Goal: Complete application form

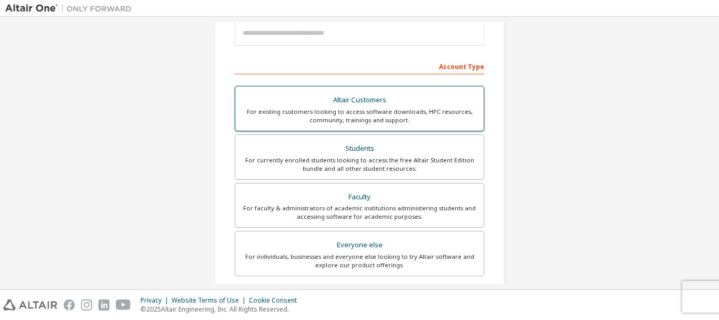
scroll to position [158, 0]
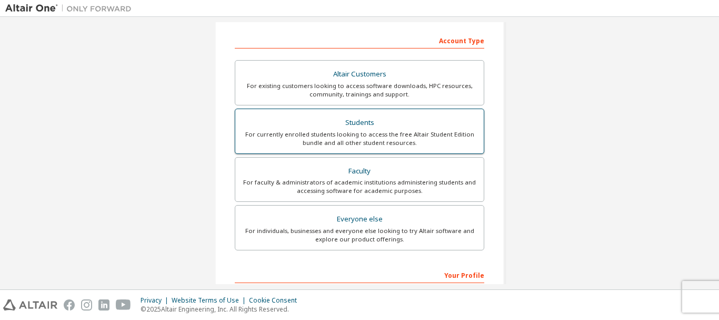
click at [420, 140] on div "For currently enrolled students looking to access the free Altair Student Editi…" at bounding box center [360, 138] width 236 height 17
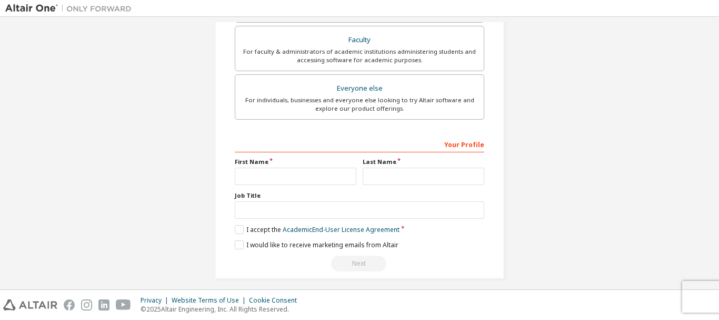
scroll to position [323, 0]
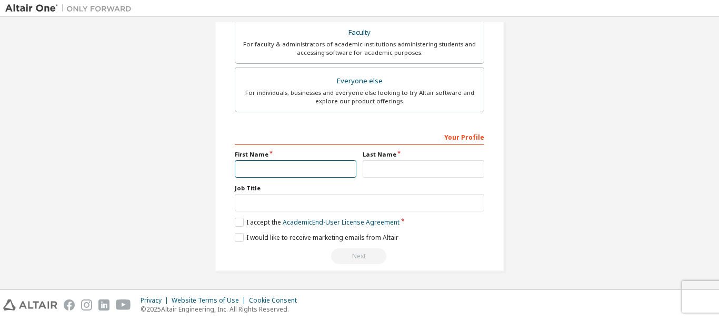
click at [288, 161] on input "text" at bounding box center [296, 168] width 122 height 17
type input "*****"
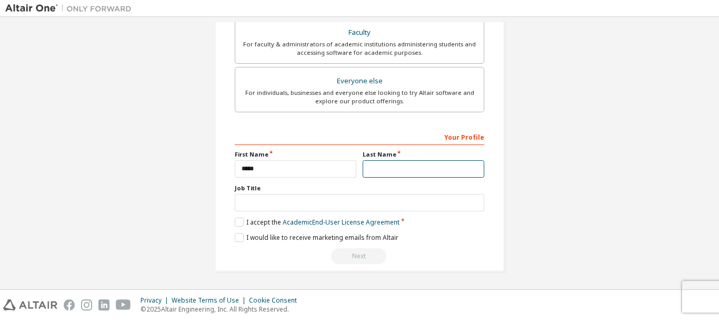
click at [409, 171] on input "text" at bounding box center [424, 168] width 122 height 17
type input "******"
click at [239, 224] on label "I accept the Academic End-User License Agreement" at bounding box center [317, 221] width 165 height 9
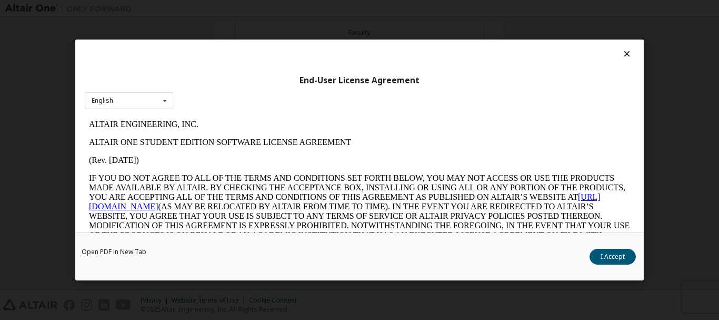
scroll to position [39, 0]
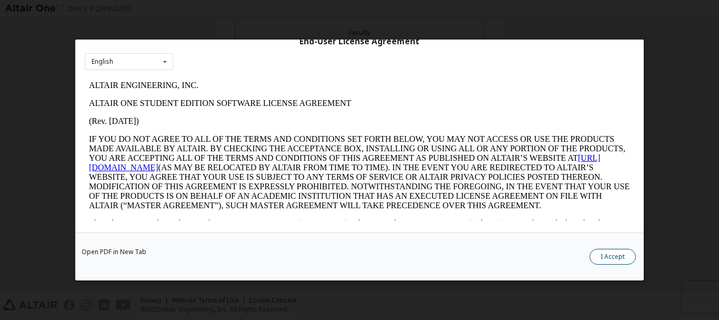
click at [603, 253] on button "I Accept" at bounding box center [613, 257] width 46 height 16
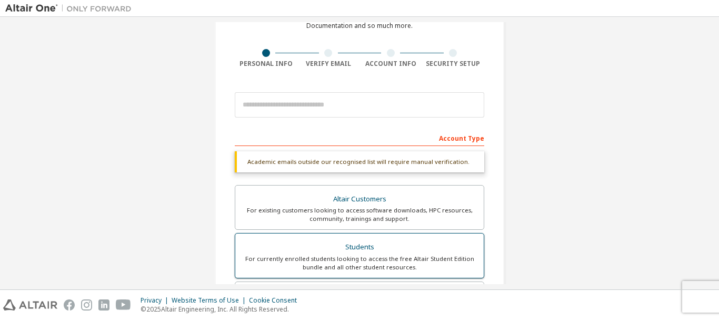
scroll to position [60, 0]
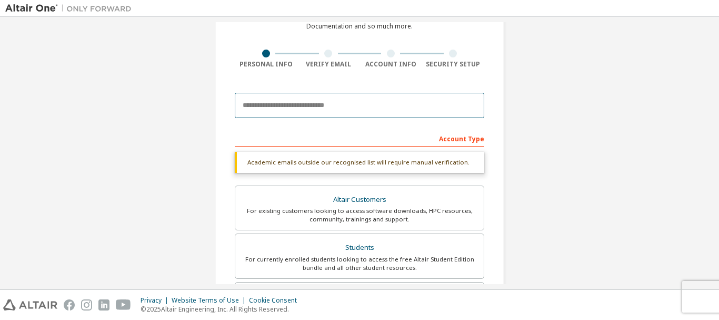
click at [369, 102] on input "email" at bounding box center [360, 105] width 250 height 25
type input "*"
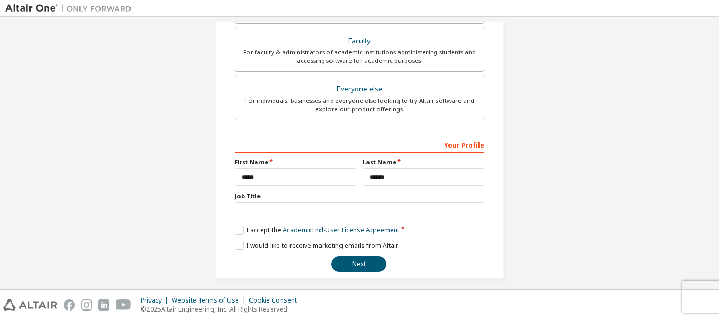
scroll to position [296, 0]
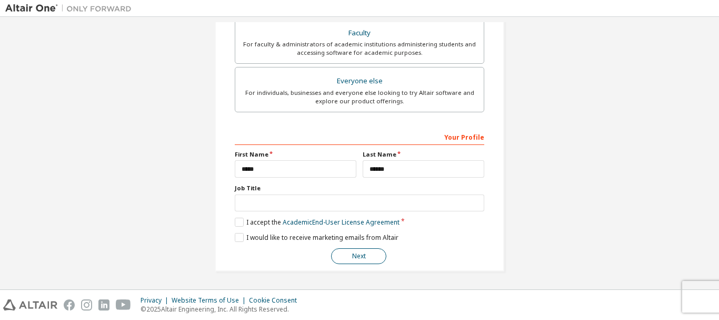
type input "**********"
click at [352, 260] on button "Next" at bounding box center [358, 256] width 55 height 16
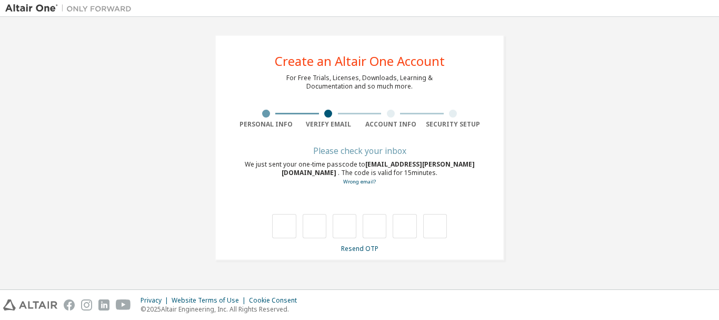
scroll to position [0, 0]
type input "*"
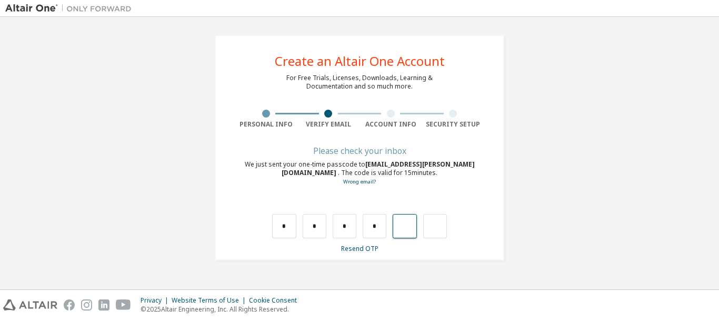
type input "*"
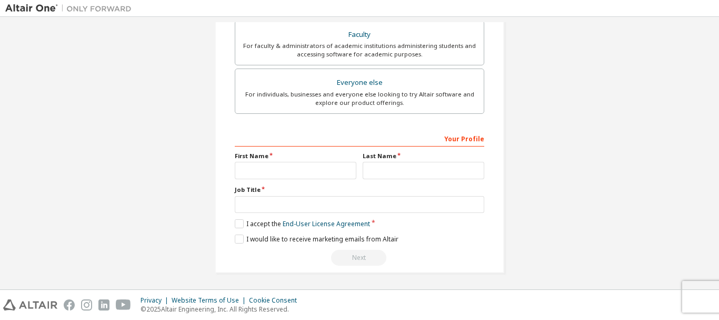
scroll to position [296, 0]
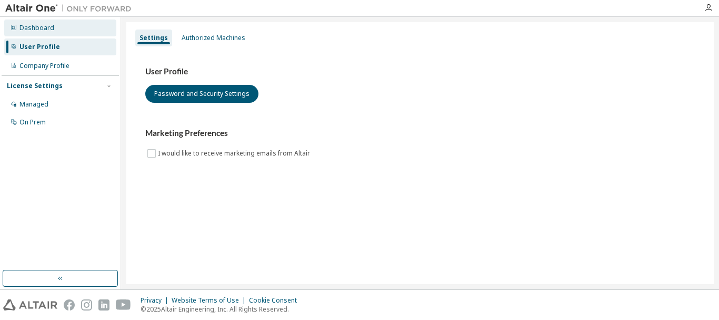
click at [64, 33] on div "Dashboard" at bounding box center [60, 27] width 112 height 17
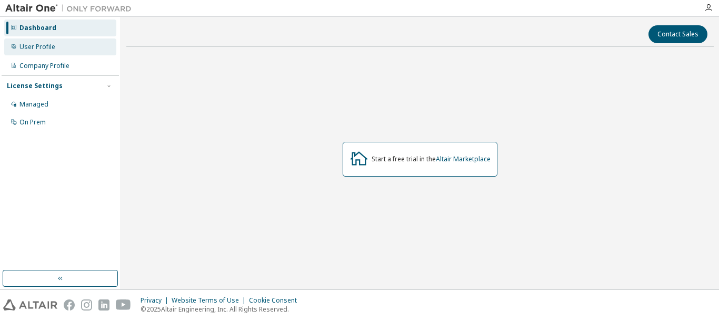
click at [67, 44] on div "User Profile" at bounding box center [60, 46] width 112 height 17
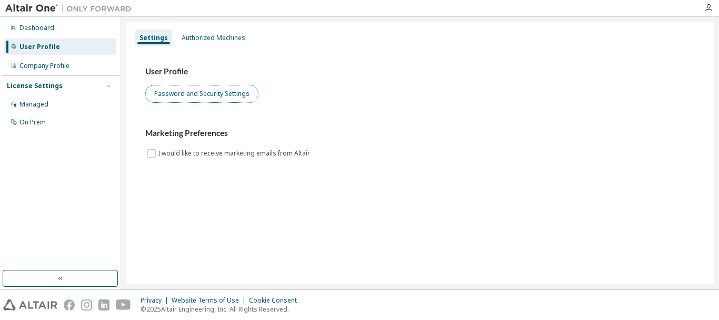
click at [199, 96] on button "Password and Security Settings" at bounding box center [201, 94] width 113 height 18
